Goal: Task Accomplishment & Management: Use online tool/utility

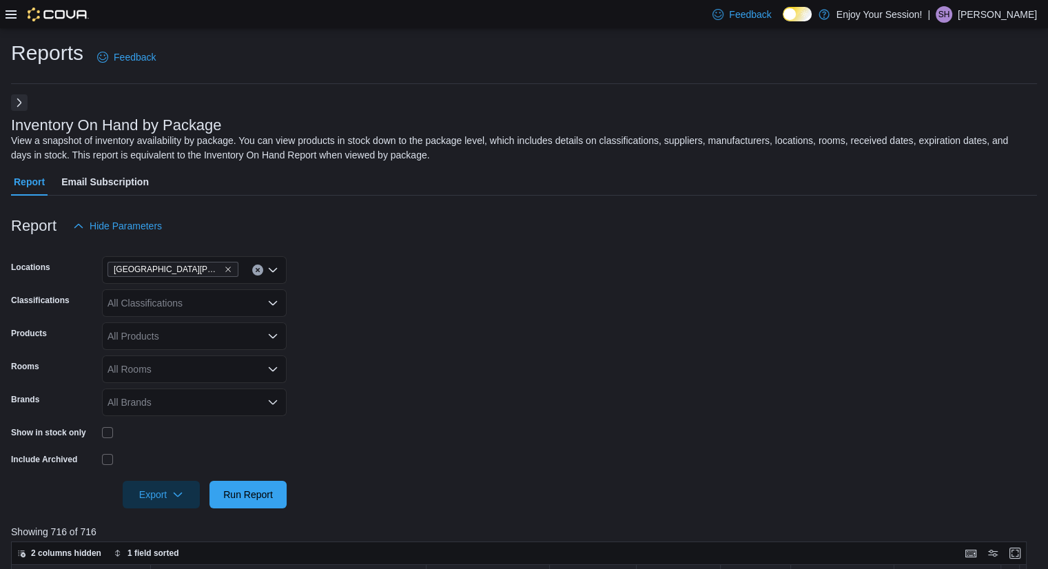
click at [21, 103] on button "Next" at bounding box center [19, 102] width 17 height 17
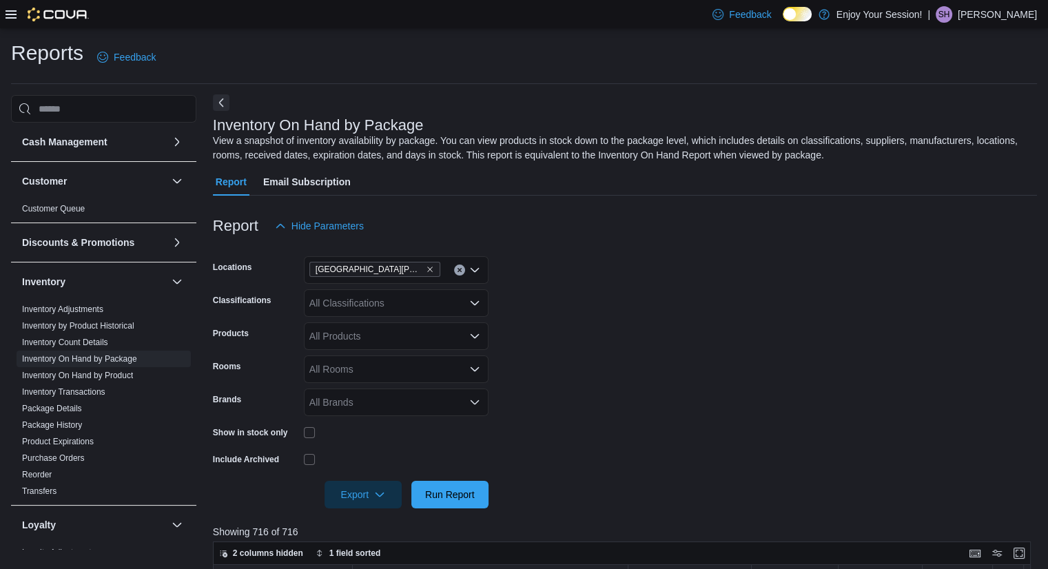
click at [216, 104] on button "Next" at bounding box center [221, 102] width 17 height 17
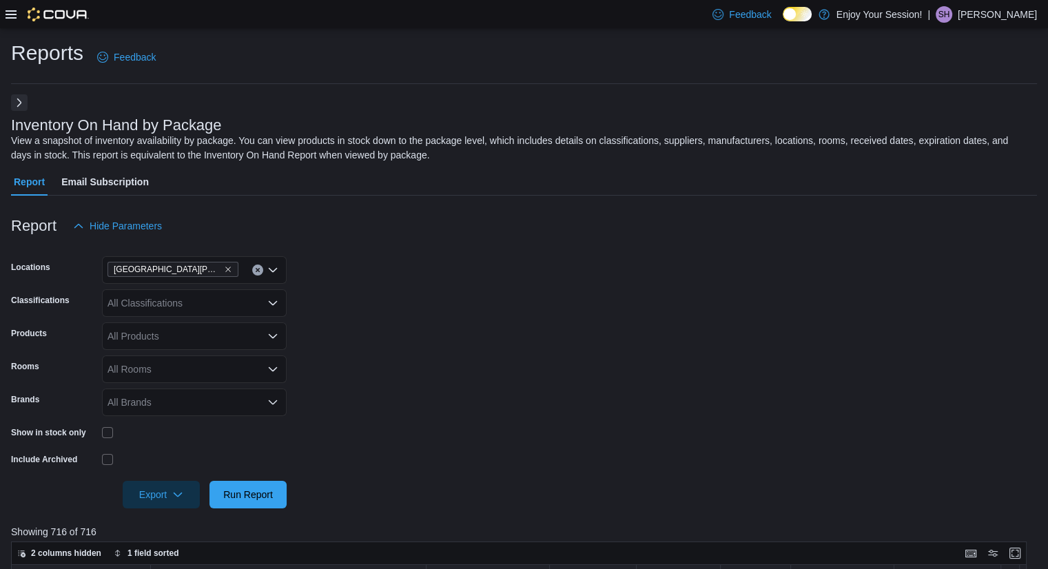
click at [21, 103] on button "Next" at bounding box center [19, 102] width 17 height 17
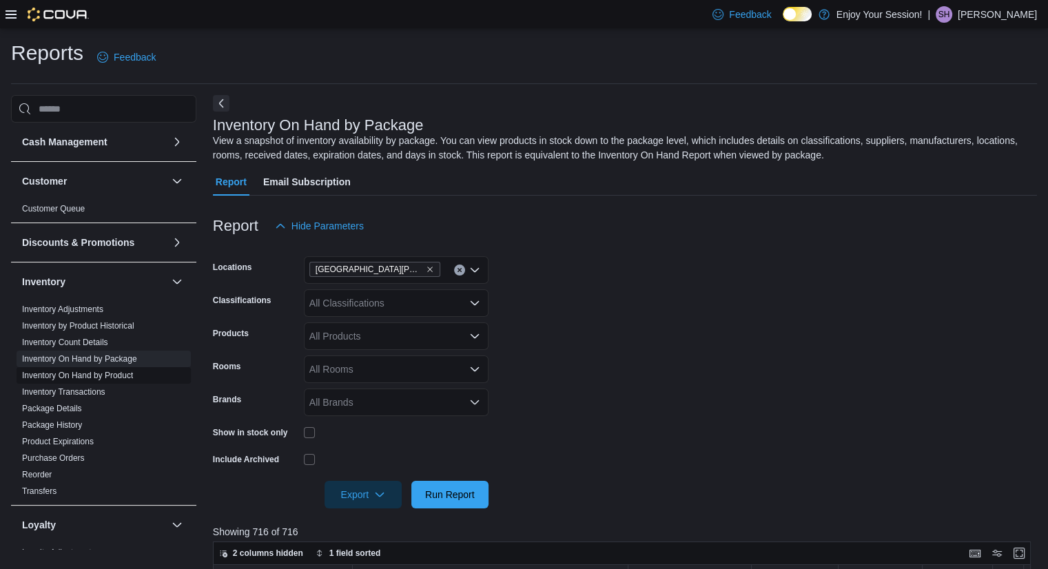
scroll to position [562, 0]
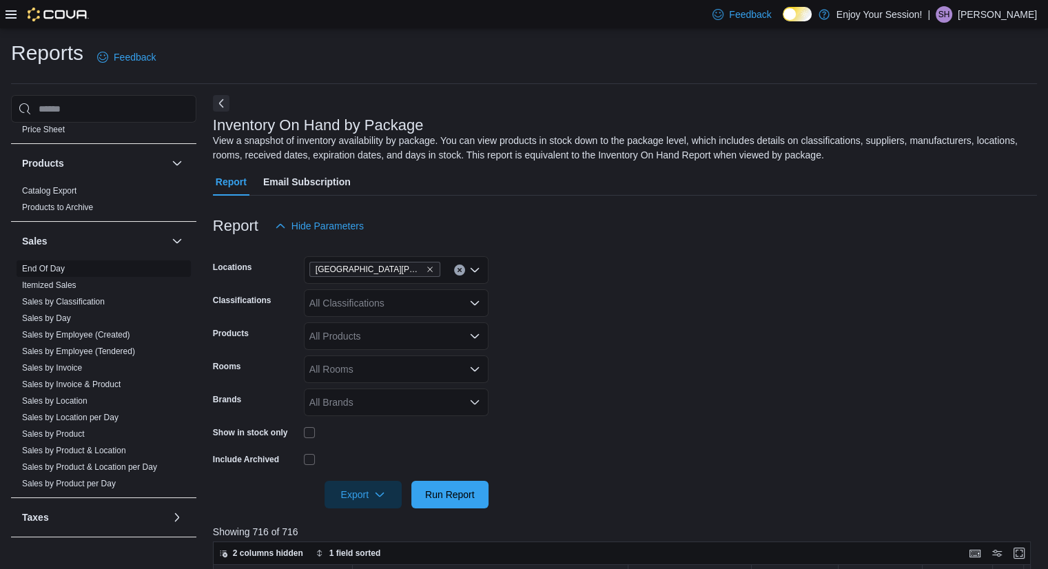
click at [45, 264] on link "End Of Day" at bounding box center [43, 269] width 43 height 10
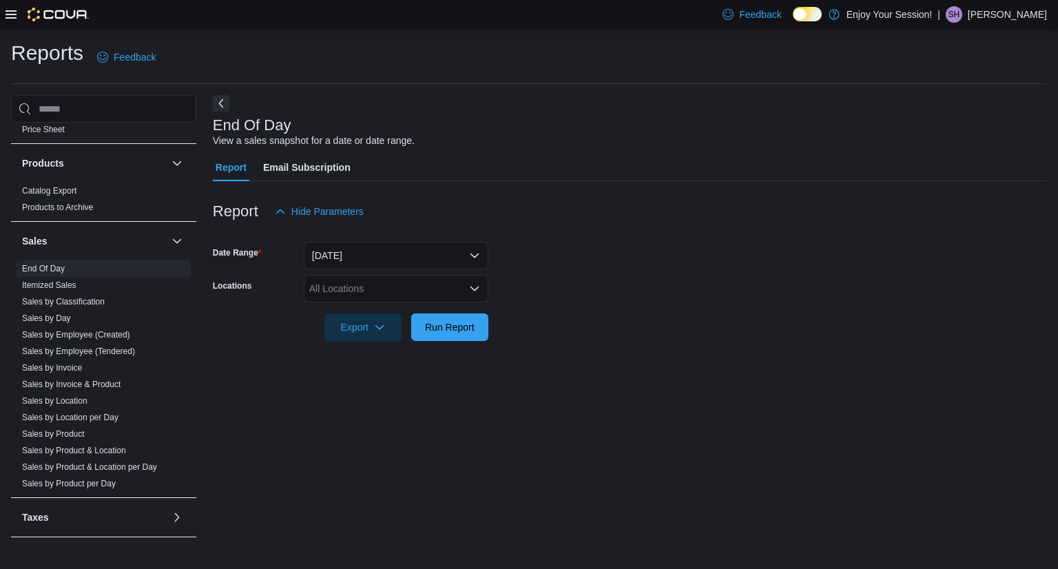
click at [386, 287] on div "All Locations" at bounding box center [396, 289] width 185 height 28
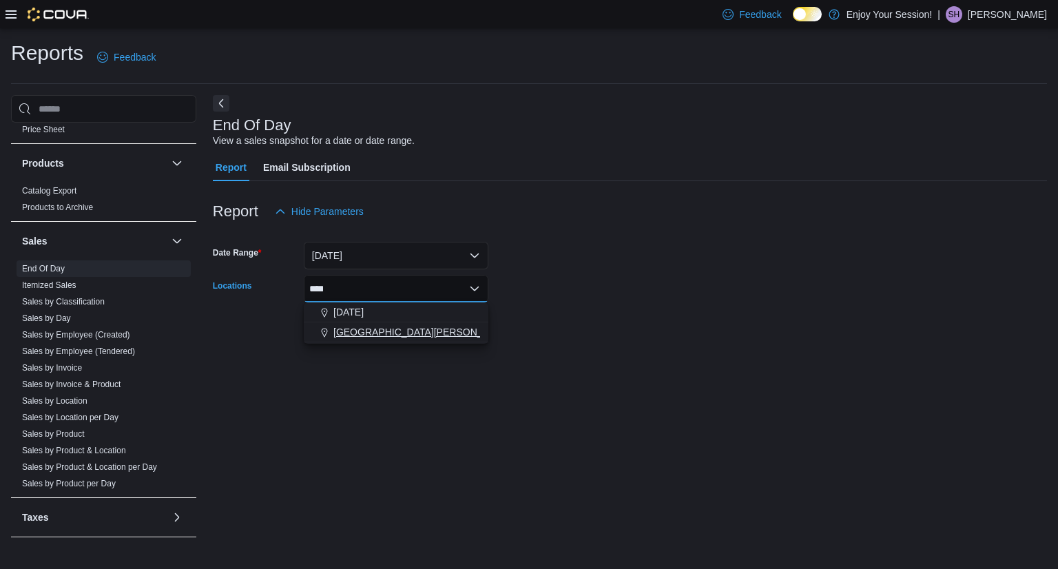
type input "****"
click at [406, 327] on span "[GEOGRAPHIC_DATA][PERSON_NAME]" at bounding box center [423, 332] width 180 height 14
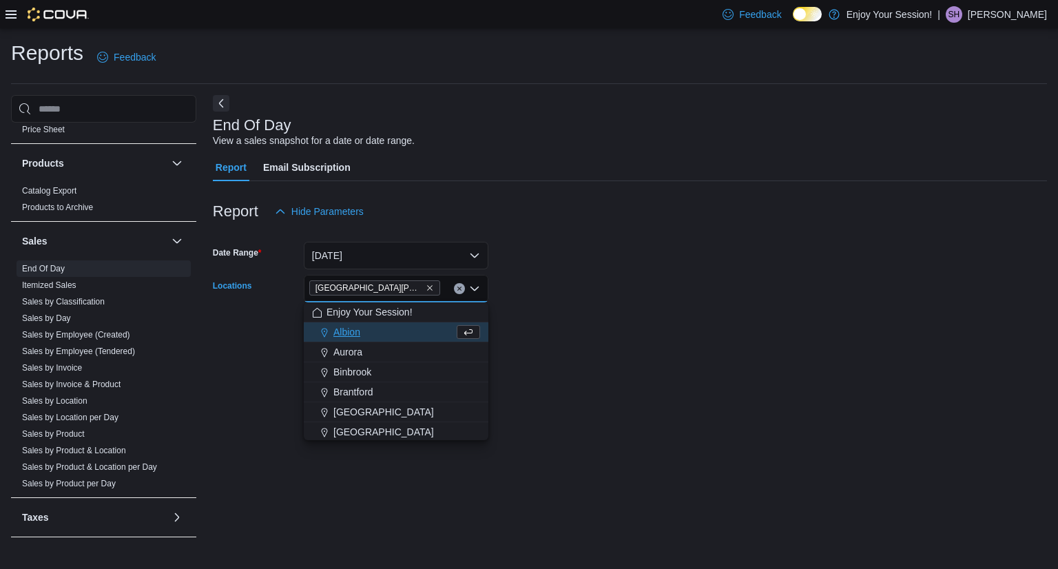
click at [582, 276] on form "Date Range [DATE] Locations [GEOGRAPHIC_DATA][PERSON_NAME] Combo box. Selected.…" at bounding box center [630, 283] width 834 height 116
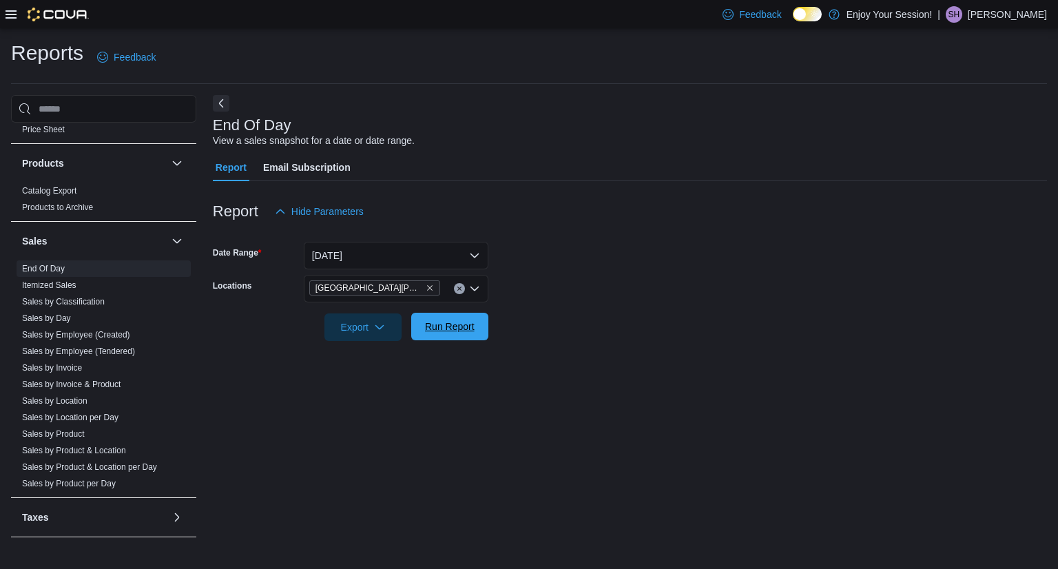
click at [465, 322] on span "Run Report" at bounding box center [450, 327] width 50 height 14
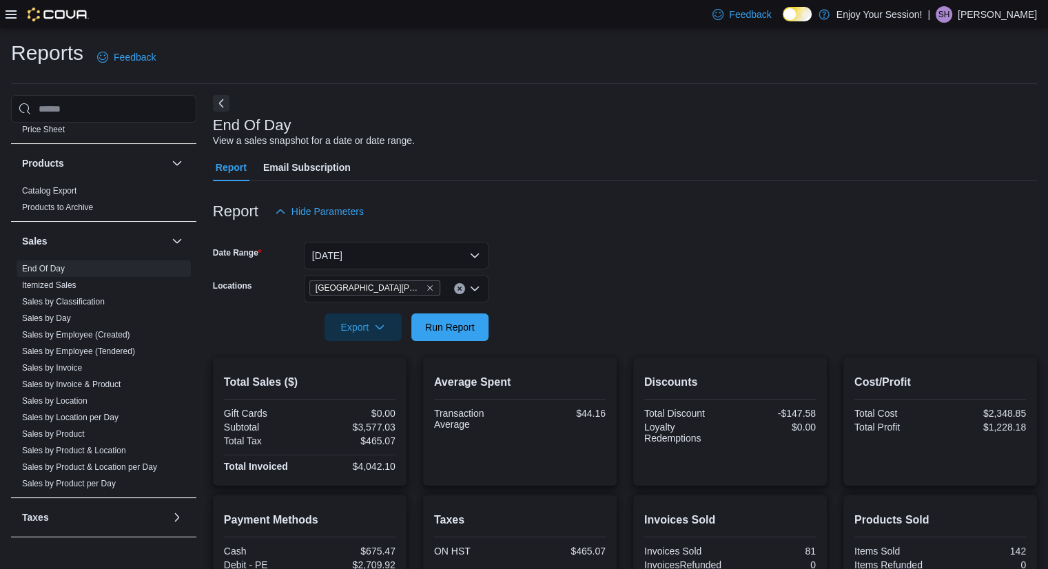
scroll to position [225, 0]
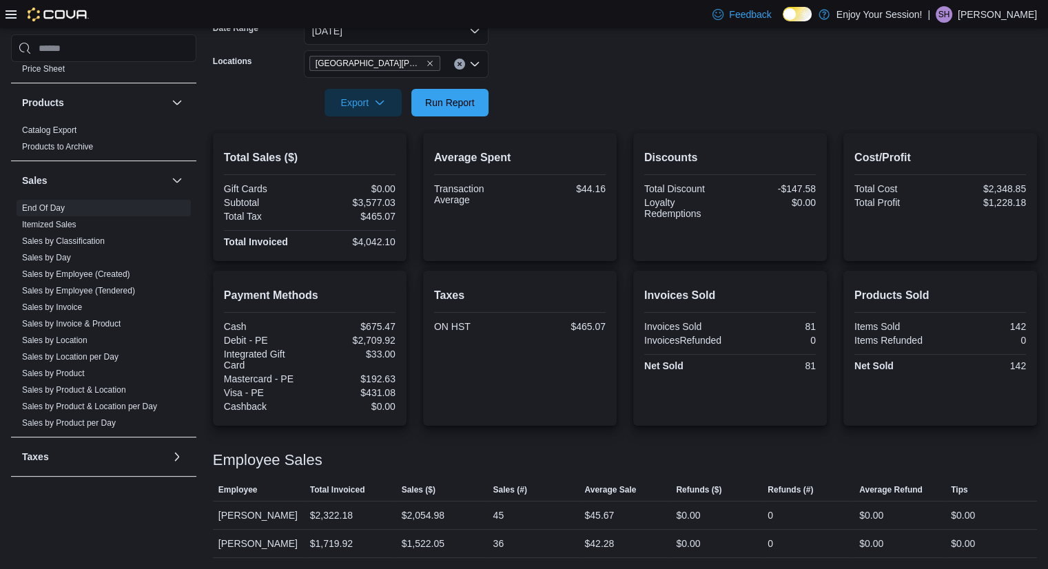
click at [7, 13] on icon at bounding box center [11, 14] width 11 height 11
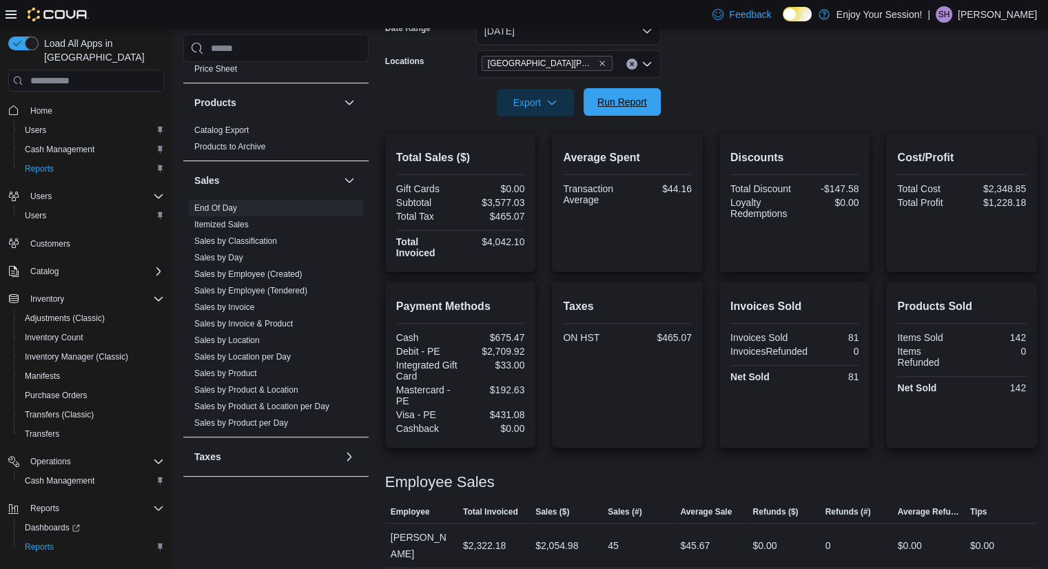
click at [604, 93] on span "Run Report" at bounding box center [622, 102] width 61 height 28
click at [610, 99] on span "Run Report" at bounding box center [622, 102] width 50 height 14
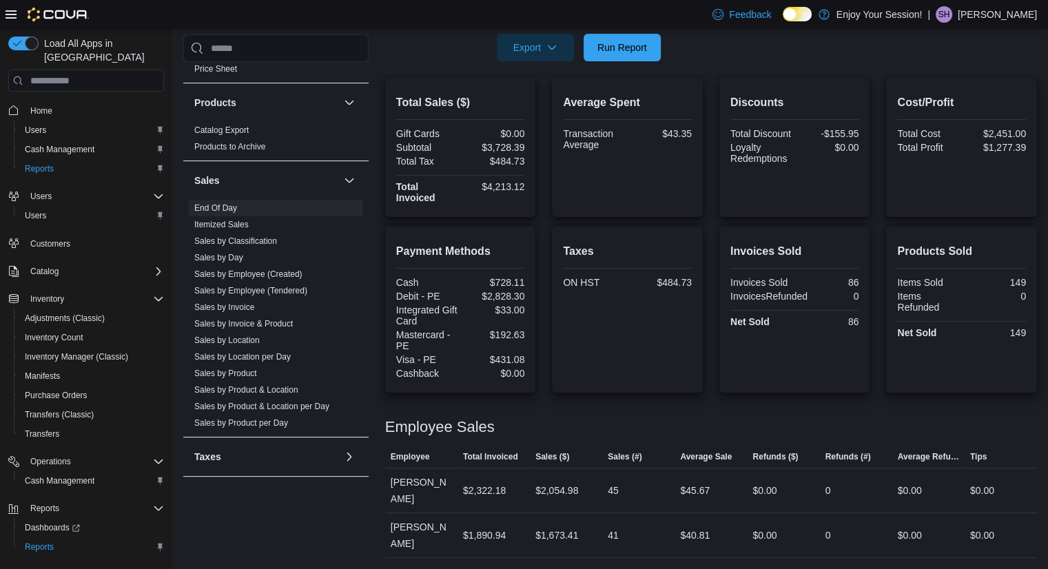
scroll to position [0, 0]
